Goal: Transaction & Acquisition: Subscribe to service/newsletter

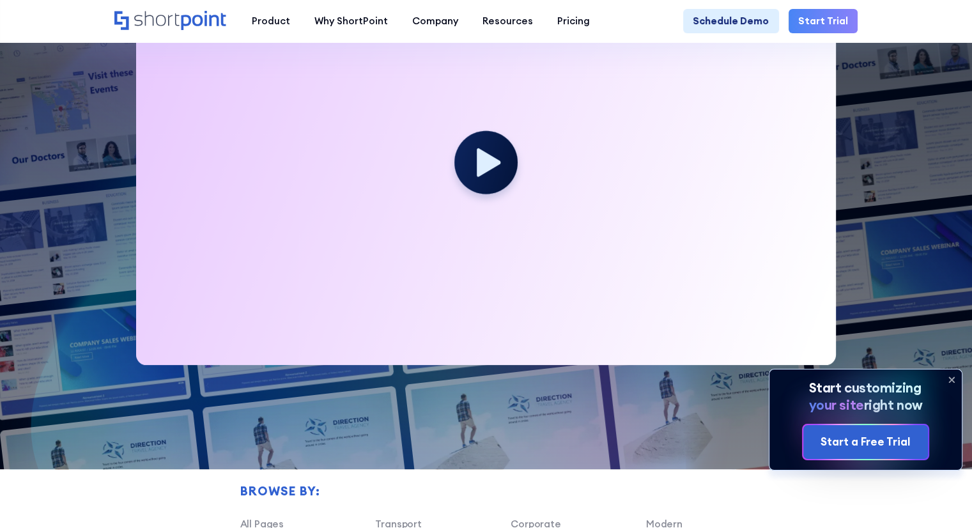
scroll to position [447, 0]
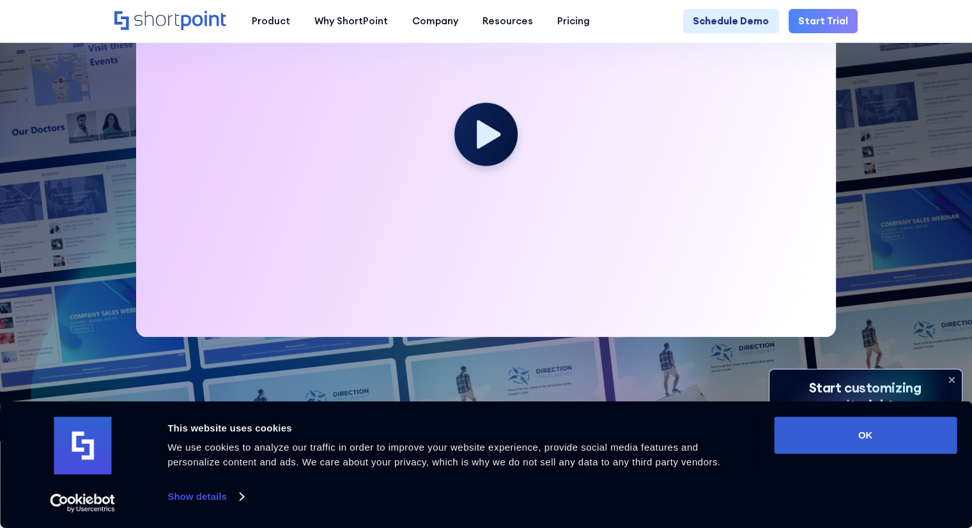
click at [950, 376] on icon at bounding box center [951, 379] width 20 height 20
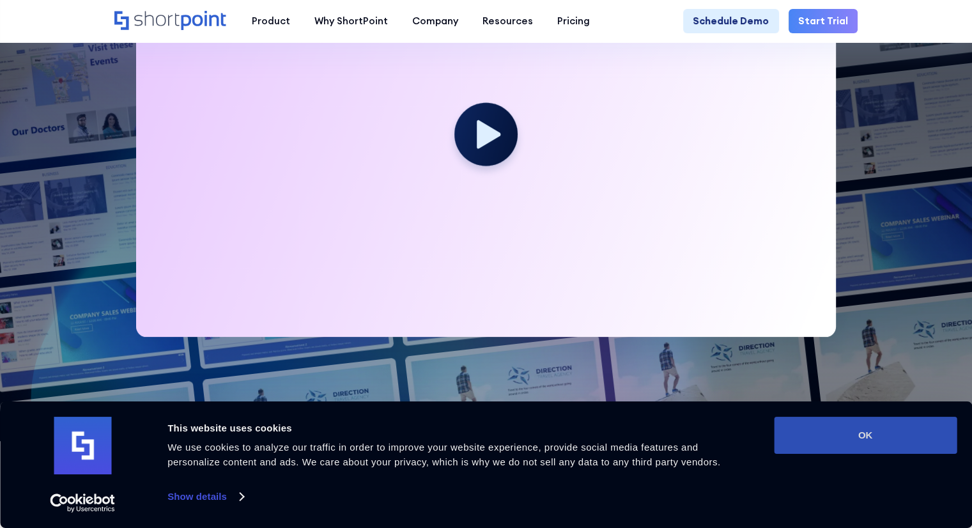
click at [860, 440] on button "OK" at bounding box center [865, 435] width 183 height 37
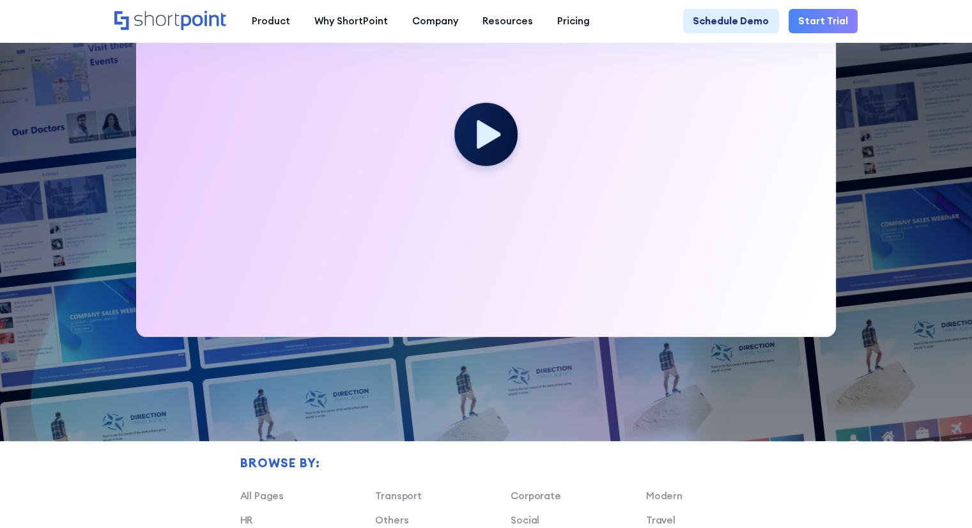
scroll to position [0, 0]
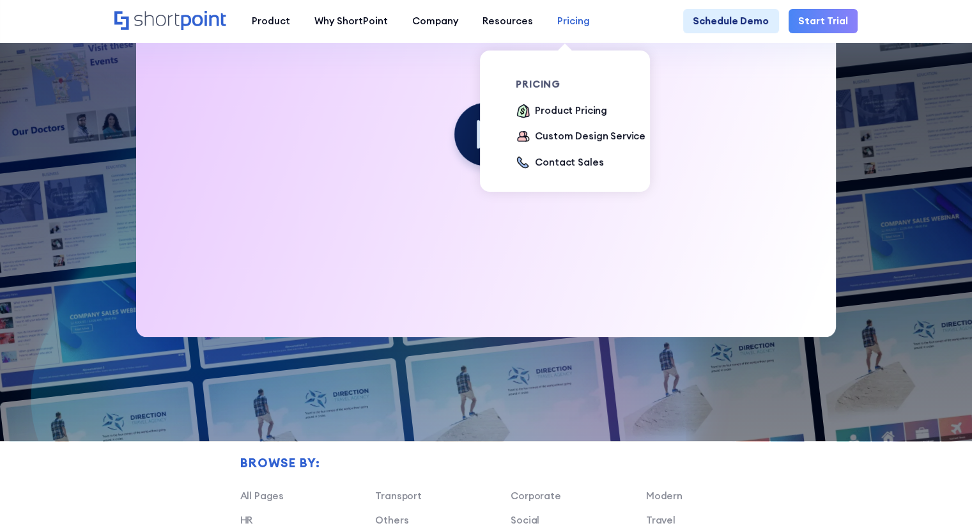
click at [570, 22] on div "Pricing" at bounding box center [573, 21] width 33 height 15
click at [553, 112] on div "Product Pricing" at bounding box center [571, 111] width 72 height 15
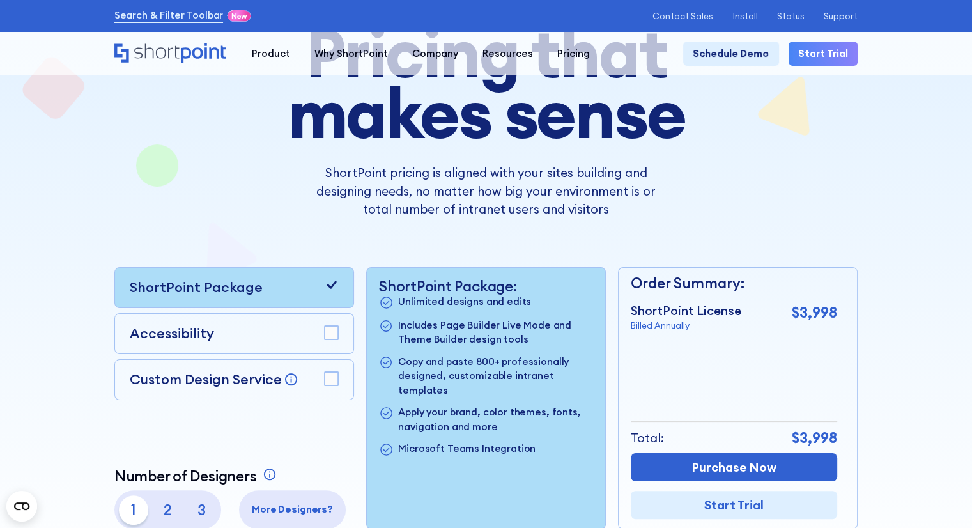
scroll to position [192, 0]
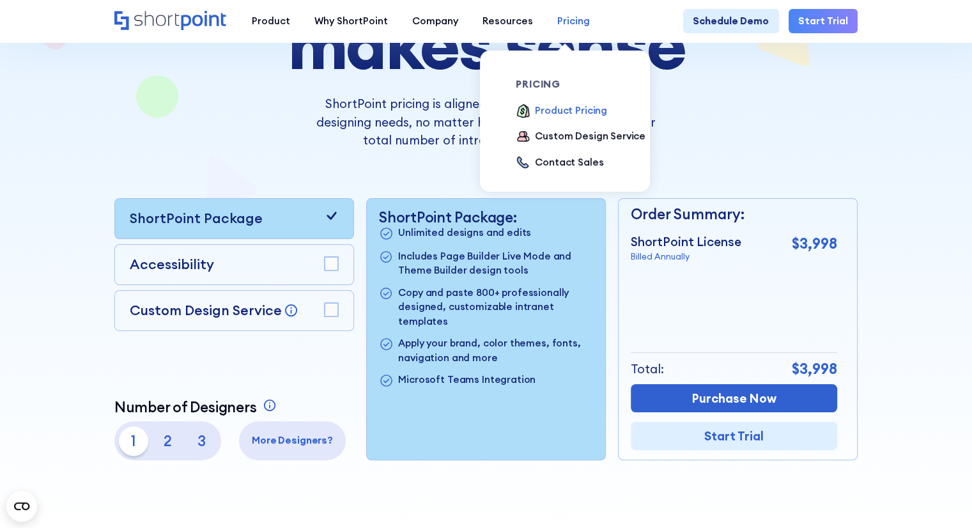
click at [562, 28] on div "Pricing" at bounding box center [573, 21] width 33 height 15
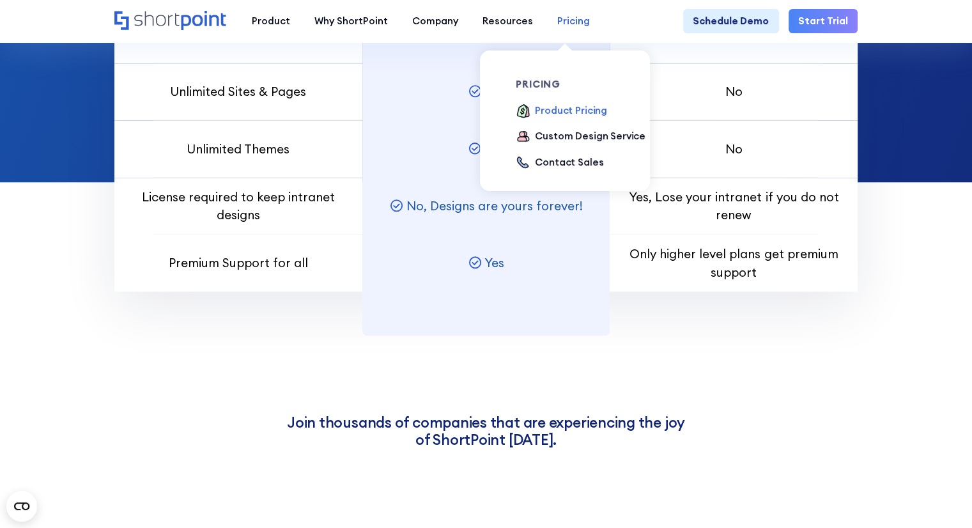
scroll to position [1214, 0]
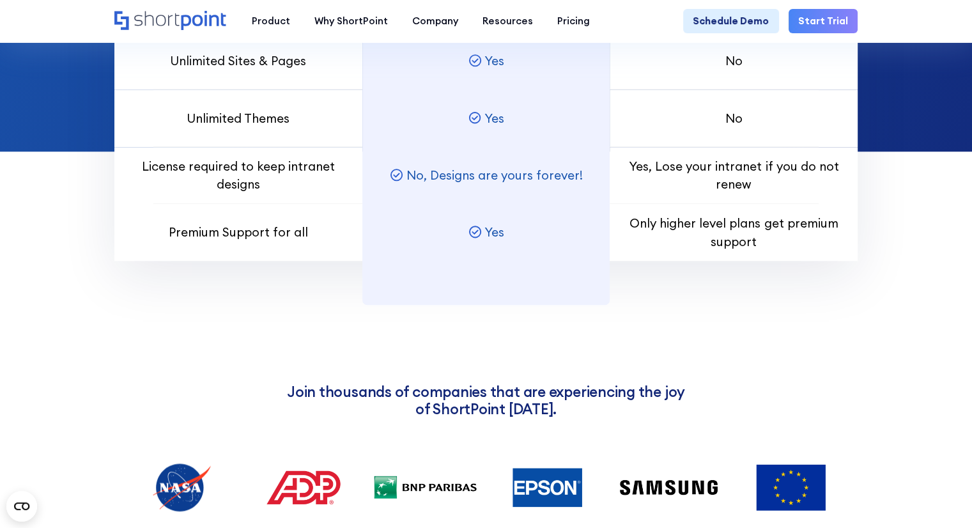
click at [815, 22] on link "Start Trial" at bounding box center [823, 21] width 69 height 24
